Goal: Task Accomplishment & Management: Complete application form

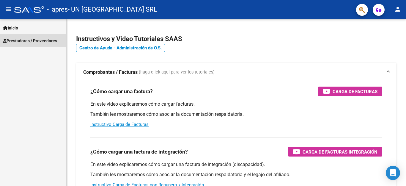
click at [25, 43] on span "Prestadores / Proveedores" at bounding box center [30, 40] width 54 height 7
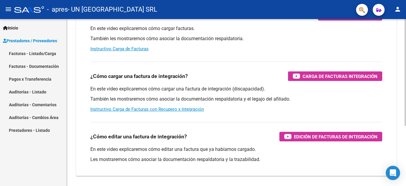
scroll to position [13, 0]
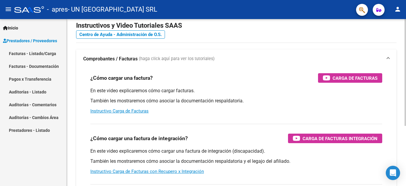
click at [403, 64] on div "Instructivos y Video Tutoriales SAAS Centro de Ayuda - Administración de O.S. C…" at bounding box center [236, 136] width 340 height 260
click at [31, 57] on link "Facturas - Listado/Carga" at bounding box center [33, 53] width 66 height 13
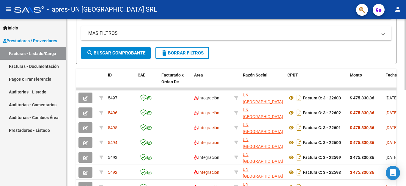
scroll to position [168, 0]
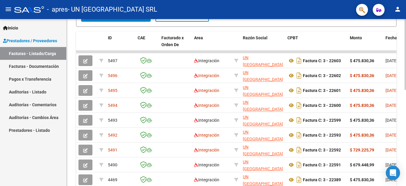
click at [405, 90] on div at bounding box center [404, 54] width 1 height 71
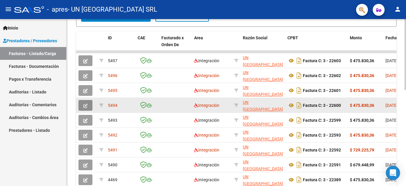
click at [85, 103] on icon "button" at bounding box center [85, 105] width 4 height 4
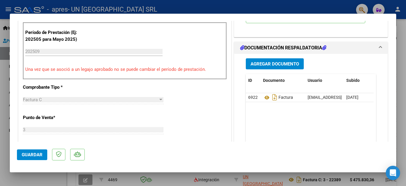
scroll to position [187, 0]
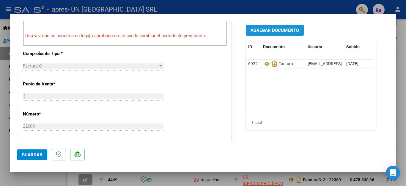
click at [269, 32] on span "Agregar Documento" at bounding box center [274, 30] width 48 height 5
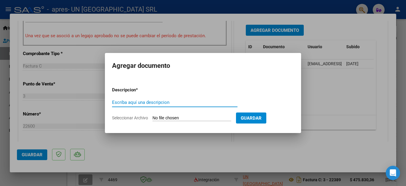
click at [156, 101] on input "Escriba aquí una descripcion" at bounding box center [174, 101] width 125 height 5
type input "asistencia"
click at [120, 117] on span "Seleccionar Archivo" at bounding box center [130, 117] width 36 height 5
click at [152, 117] on input "Seleccionar Archivo" at bounding box center [191, 118] width 79 height 6
type input "C:\fakepath\ESC [PERSON_NAME].pdf"
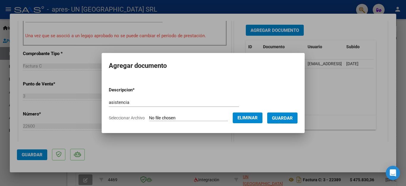
click at [280, 121] on button "Guardar" at bounding box center [282, 117] width 30 height 11
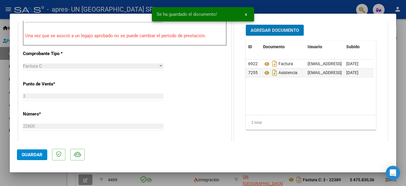
click at [37, 157] on button "Guardar" at bounding box center [32, 154] width 30 height 11
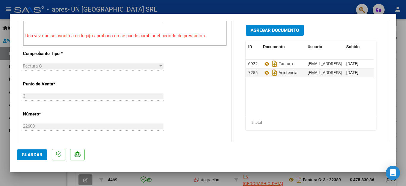
click at [37, 157] on button "Guardar" at bounding box center [32, 154] width 30 height 11
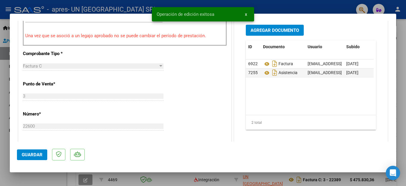
click at [33, 177] on div at bounding box center [203, 93] width 406 height 186
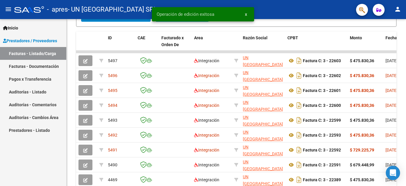
scroll to position [168, 0]
